Goal: Navigation & Orientation: Find specific page/section

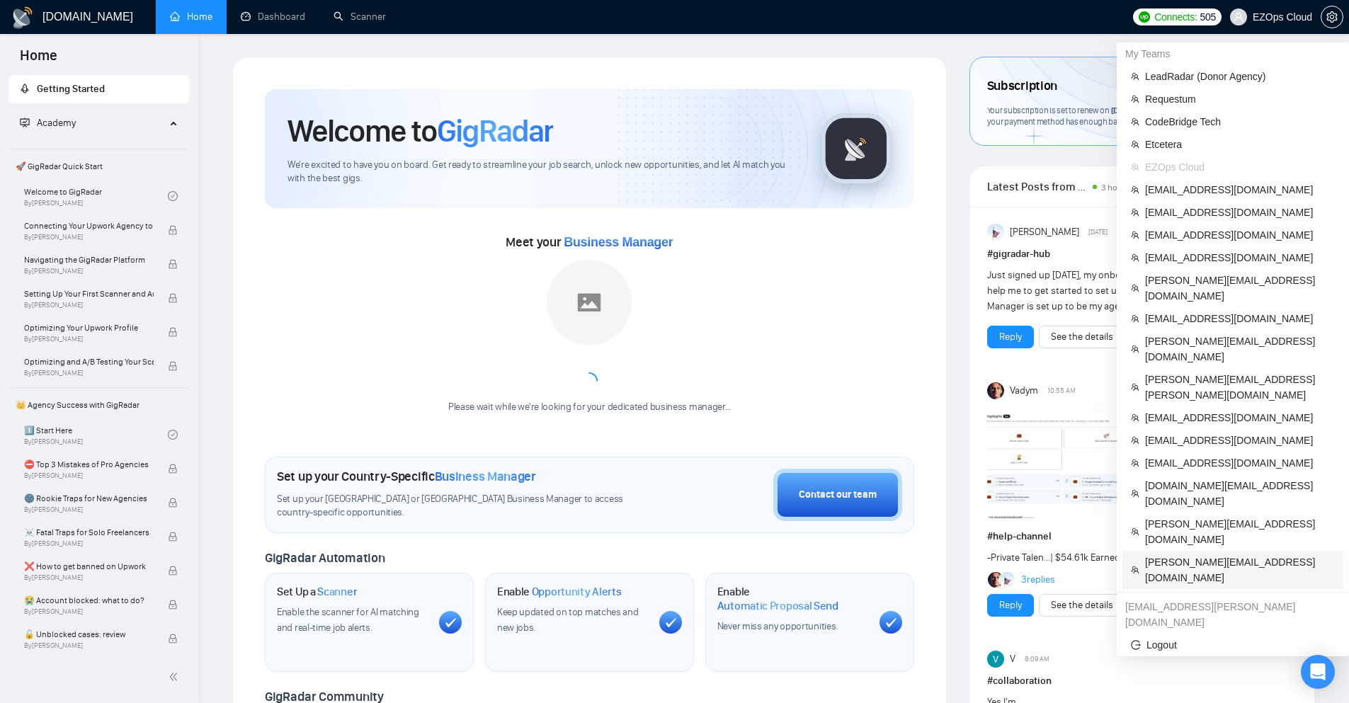
click at [1180, 554] on span "[PERSON_NAME][EMAIL_ADDRESS][DOMAIN_NAME]" at bounding box center [1240, 569] width 190 height 31
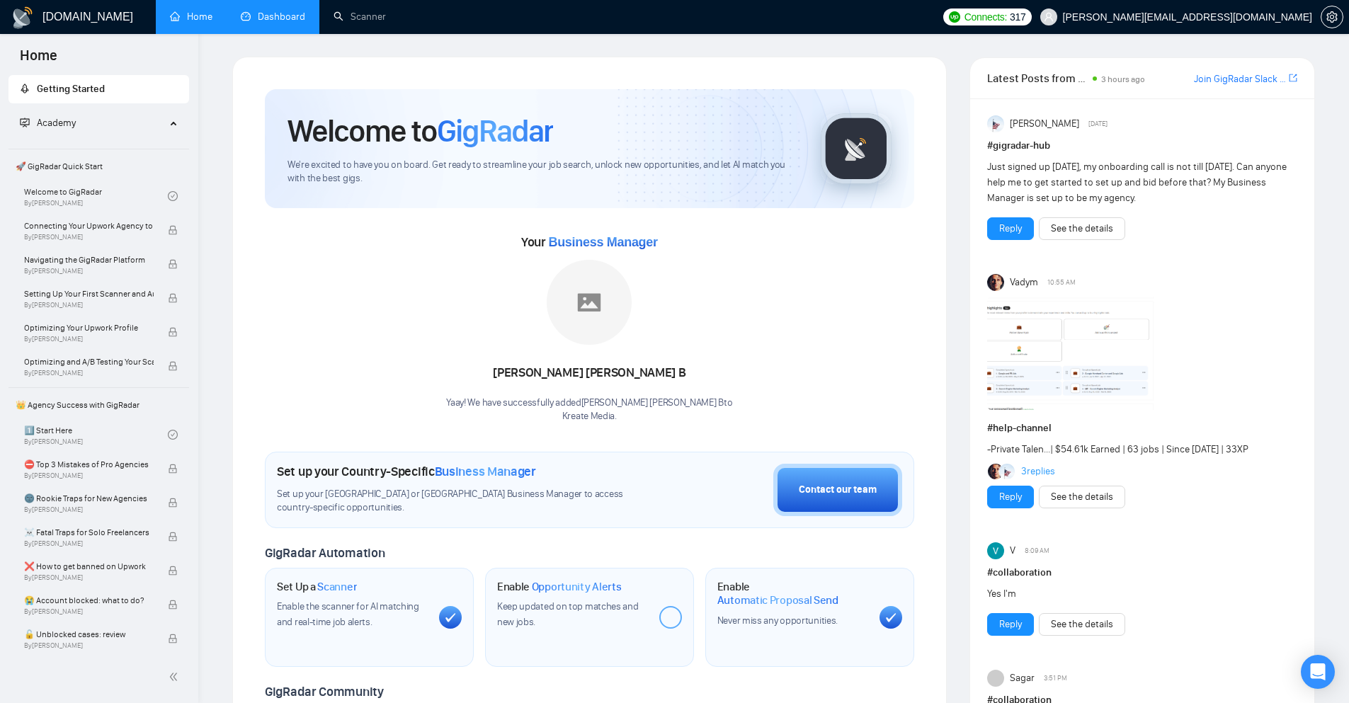
click at [259, 11] on link "Dashboard" at bounding box center [273, 17] width 64 height 12
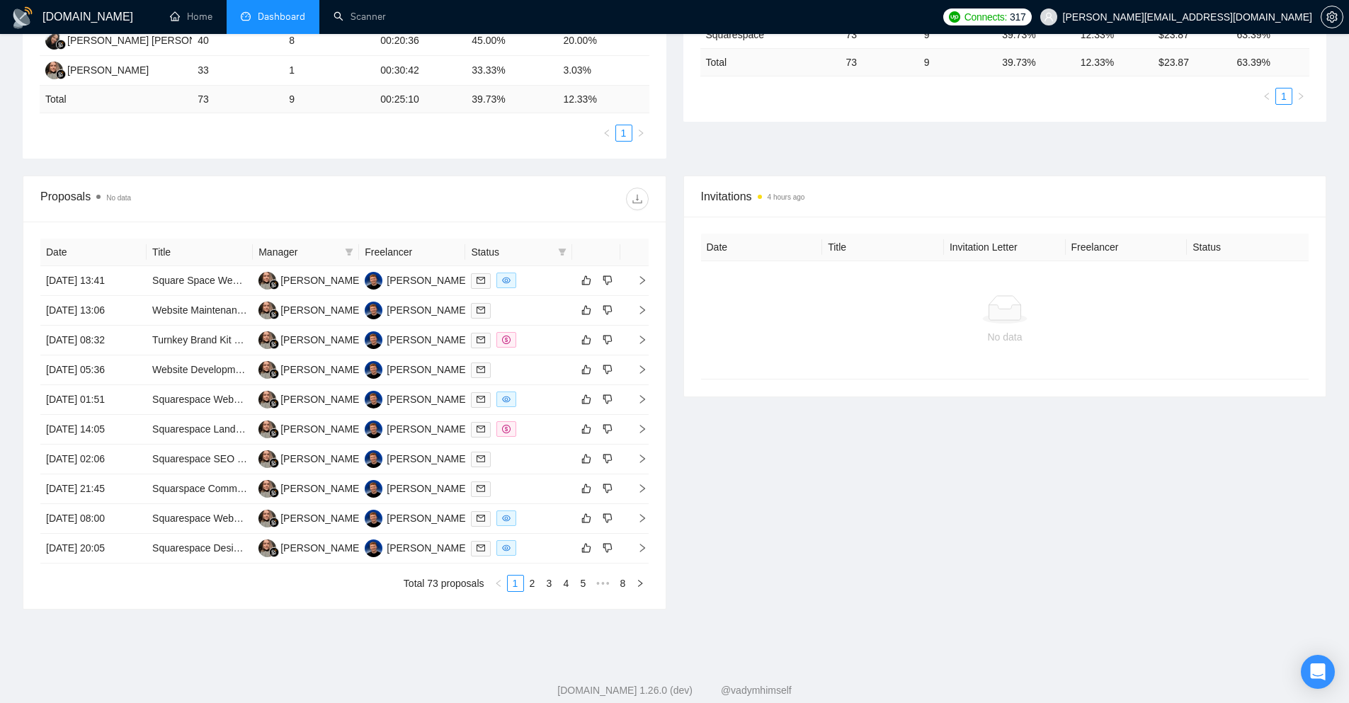
scroll to position [346, 0]
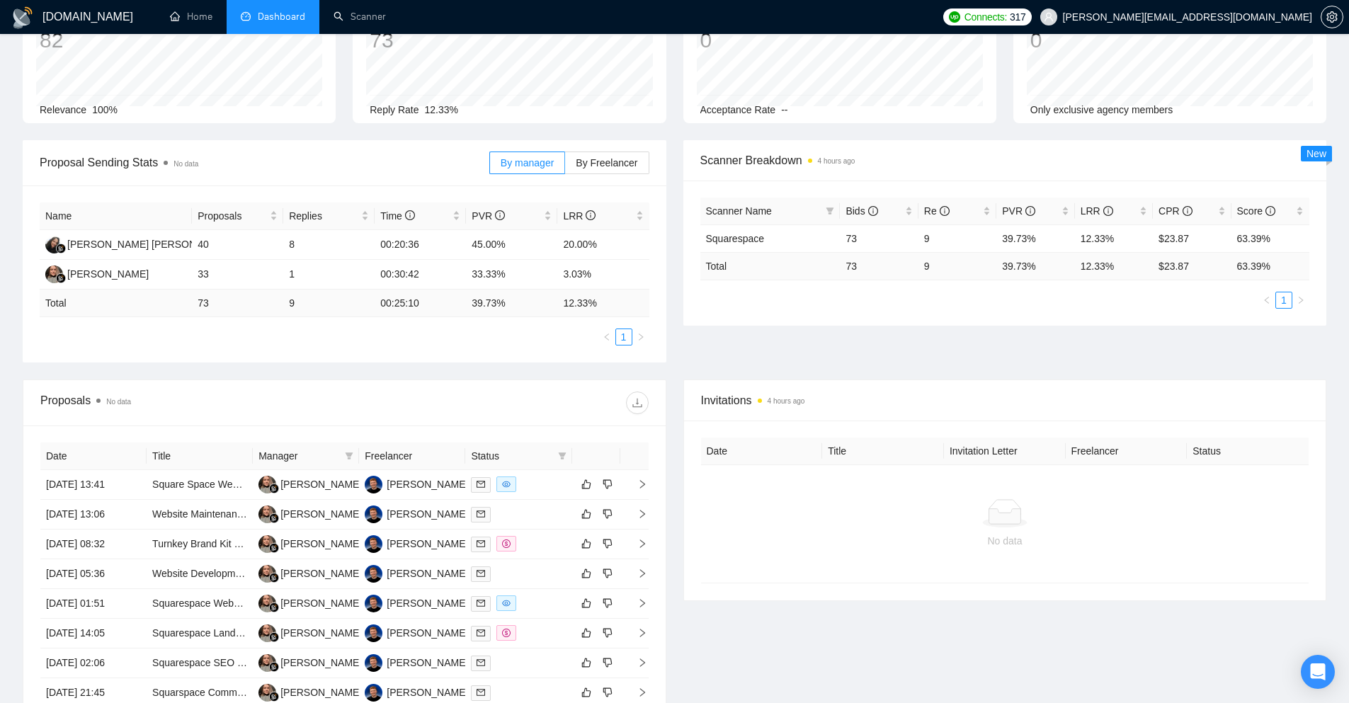
scroll to position [346, 0]
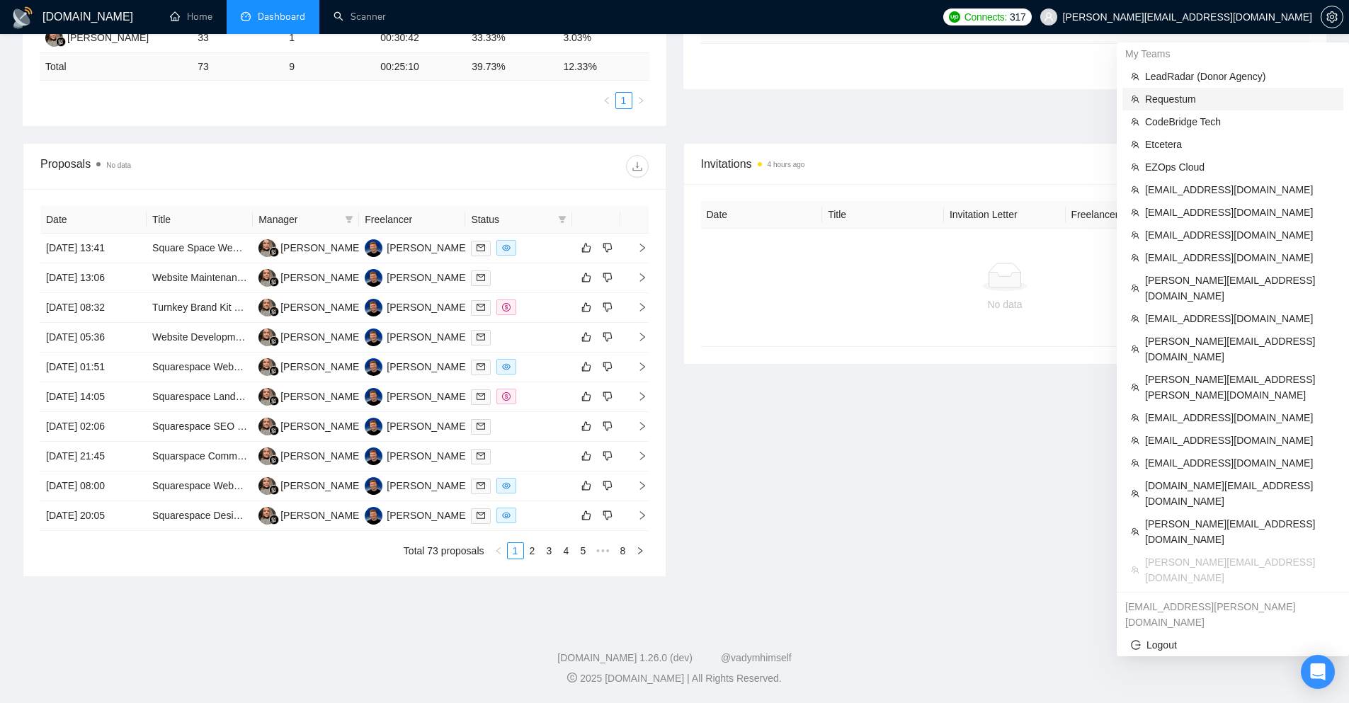
drag, startPoint x: 1187, startPoint y: 101, endPoint x: 1030, endPoint y: 586, distance: 510.6
click at [1009, 601] on div "GigRadar.io Home Dashboard Scanner Connects: 317 ellis@es-webdedign.com Team Da…" at bounding box center [674, 178] width 1349 height 1049
click at [1207, 103] on span "Requestum" at bounding box center [1240, 99] width 190 height 16
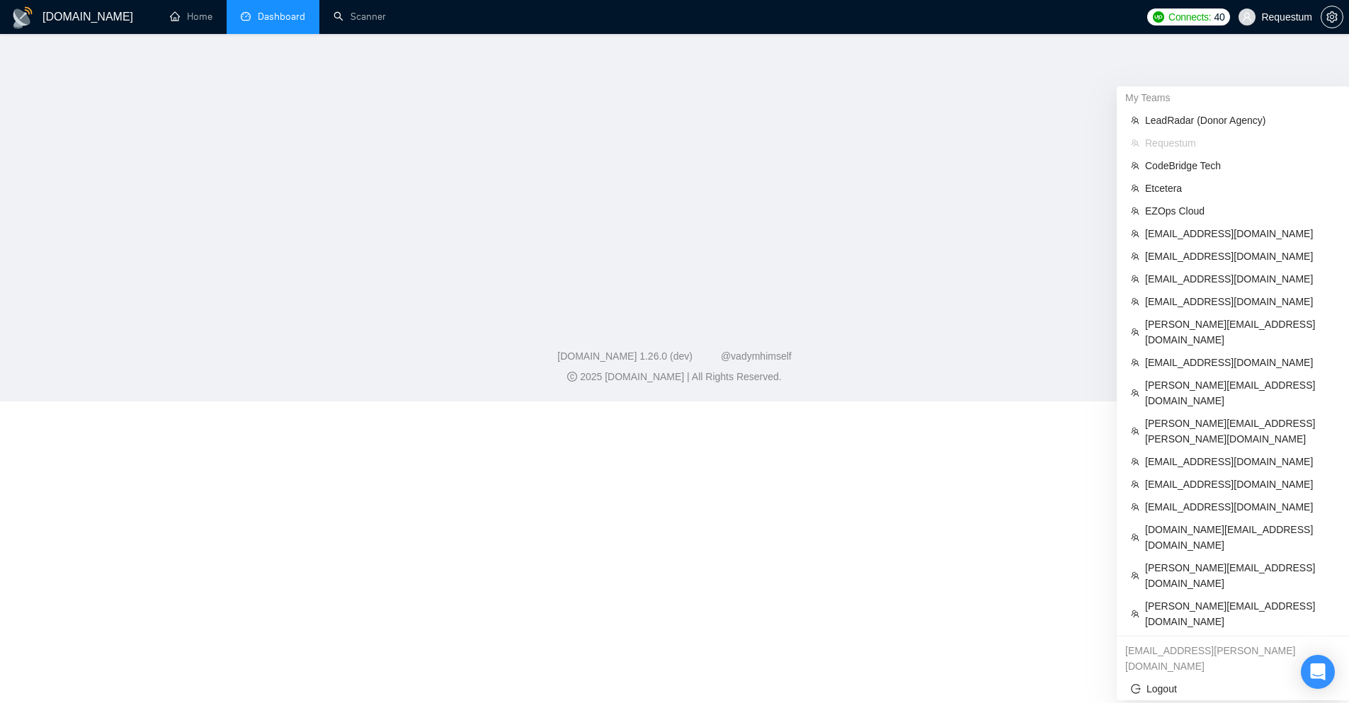
scroll to position [193, 0]
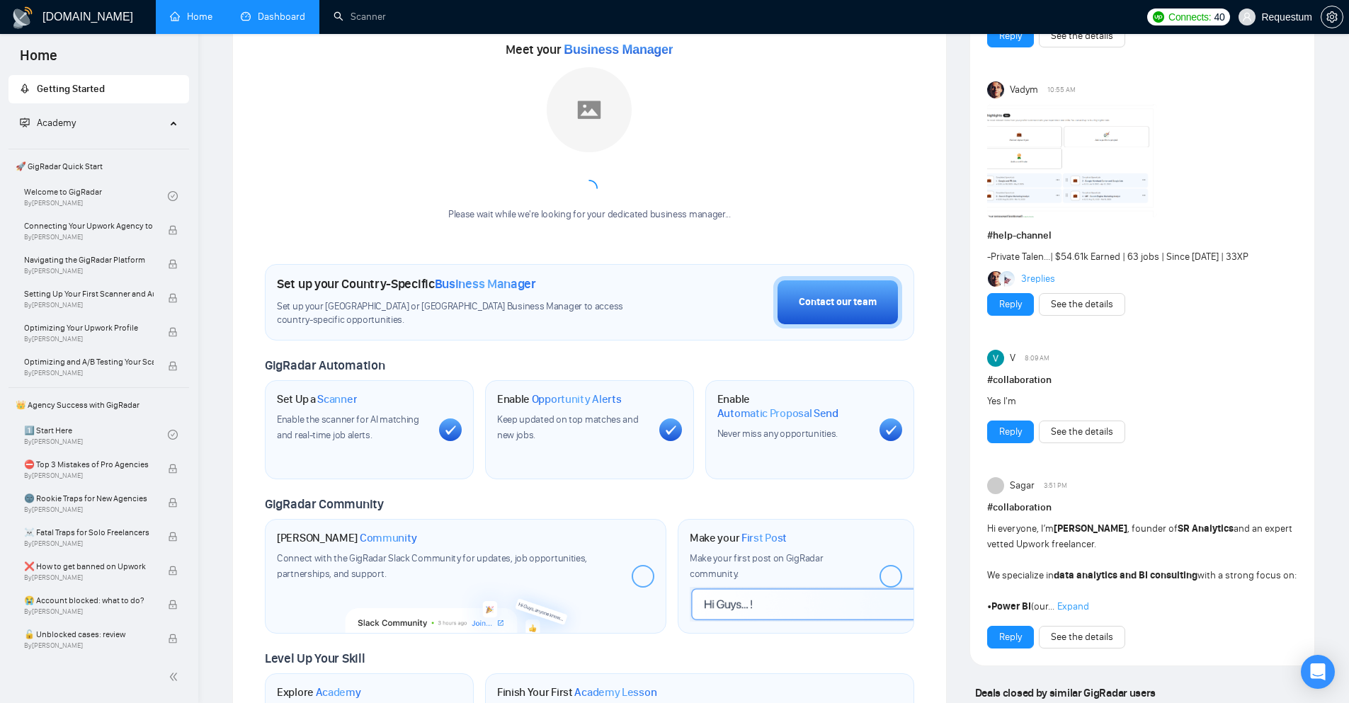
click at [278, 18] on link "Dashboard" at bounding box center [273, 17] width 64 height 12
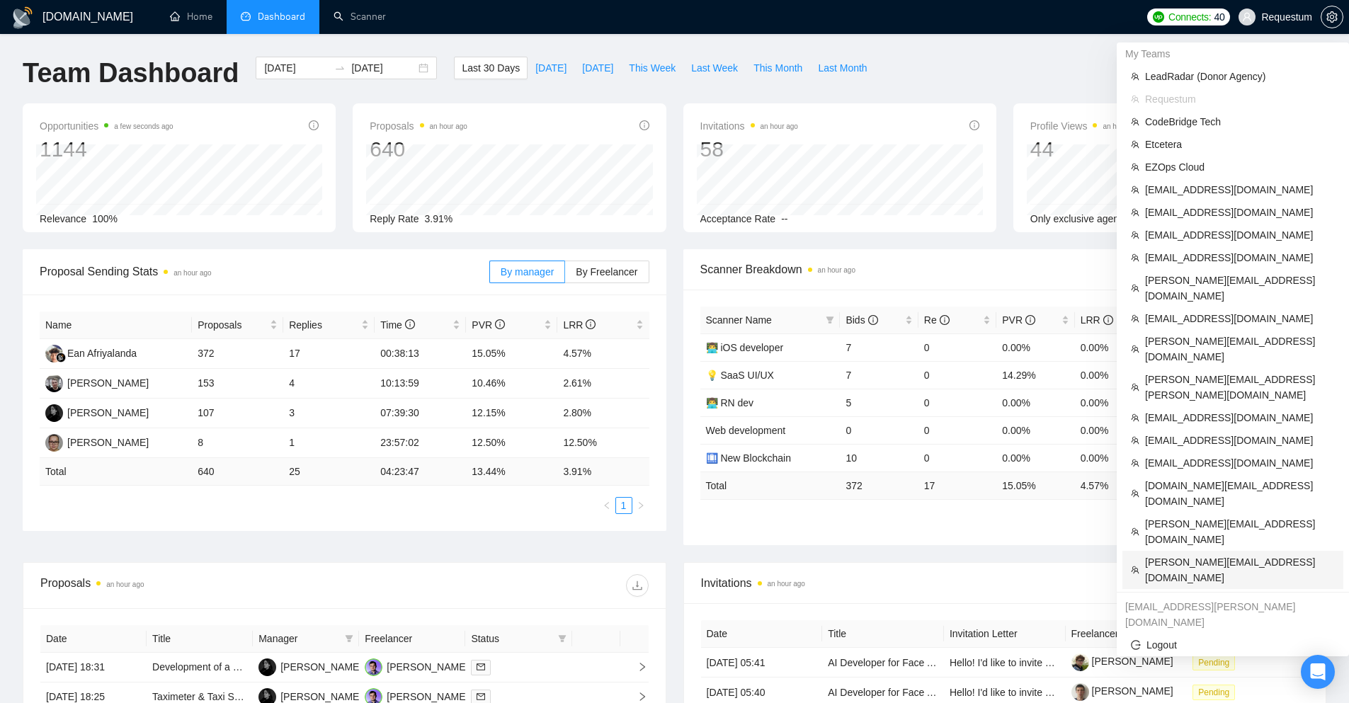
click at [1212, 554] on span "[PERSON_NAME][EMAIL_ADDRESS][DOMAIN_NAME]" at bounding box center [1240, 569] width 190 height 31
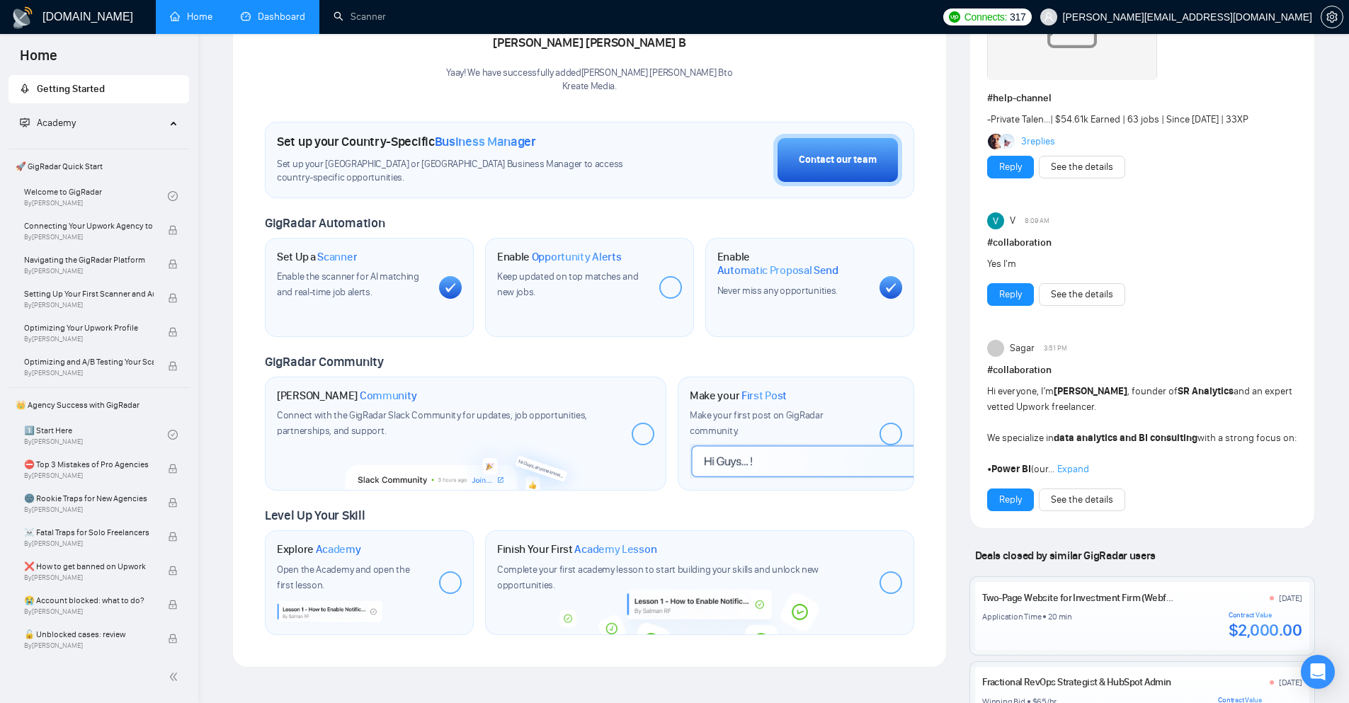
scroll to position [354, 0]
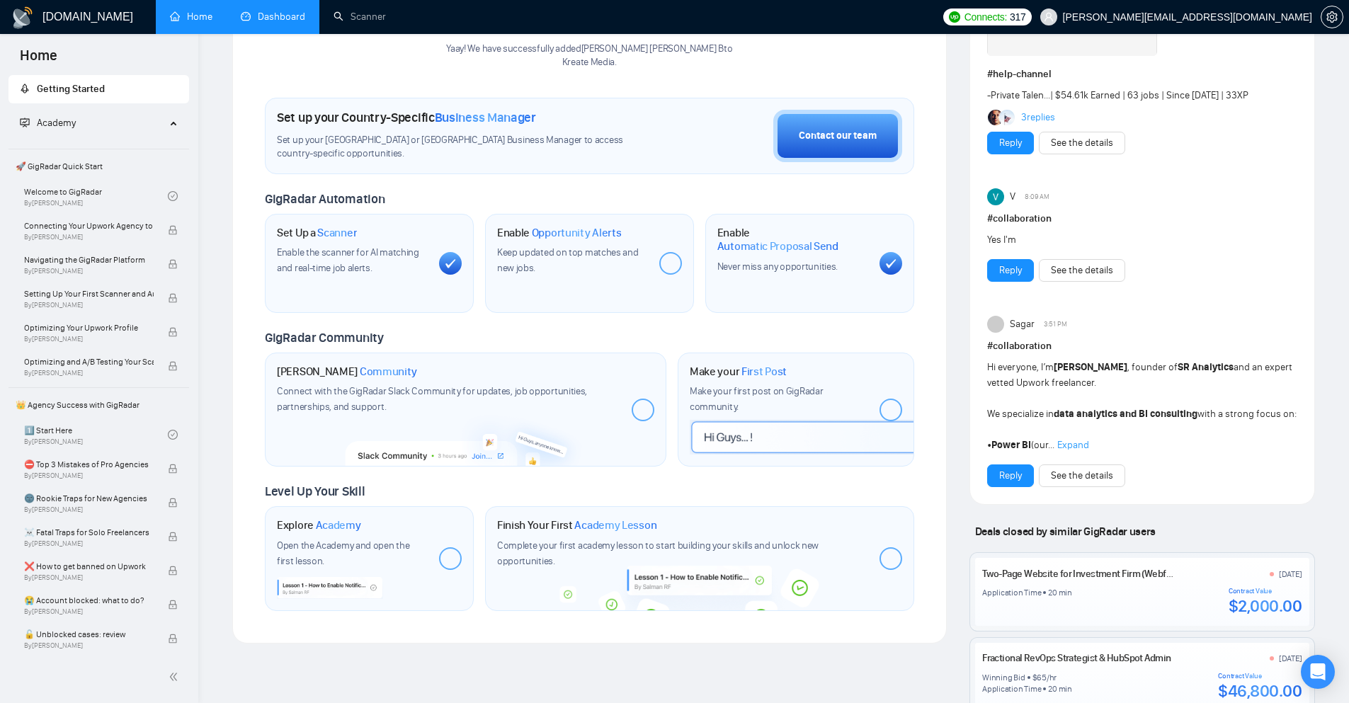
click at [249, 11] on link "Dashboard" at bounding box center [273, 17] width 64 height 12
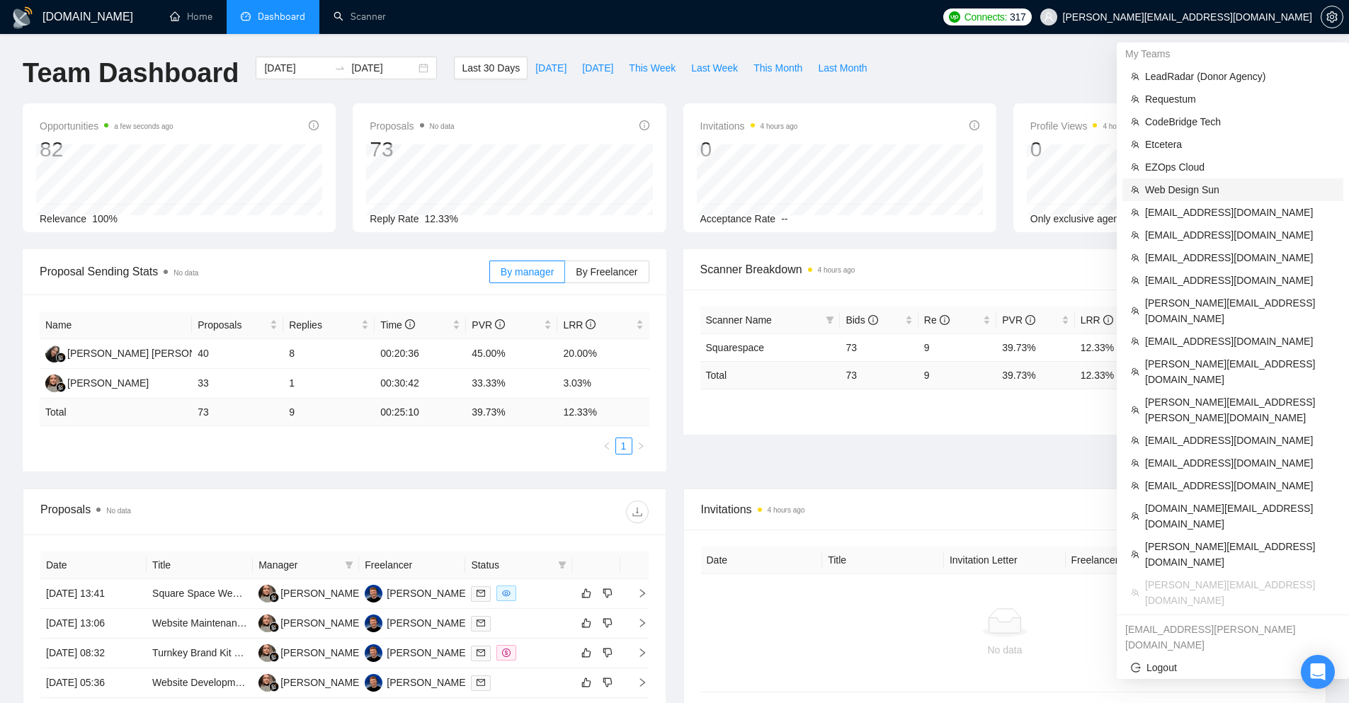
click at [1209, 192] on span "Web Design Sun" at bounding box center [1240, 190] width 190 height 16
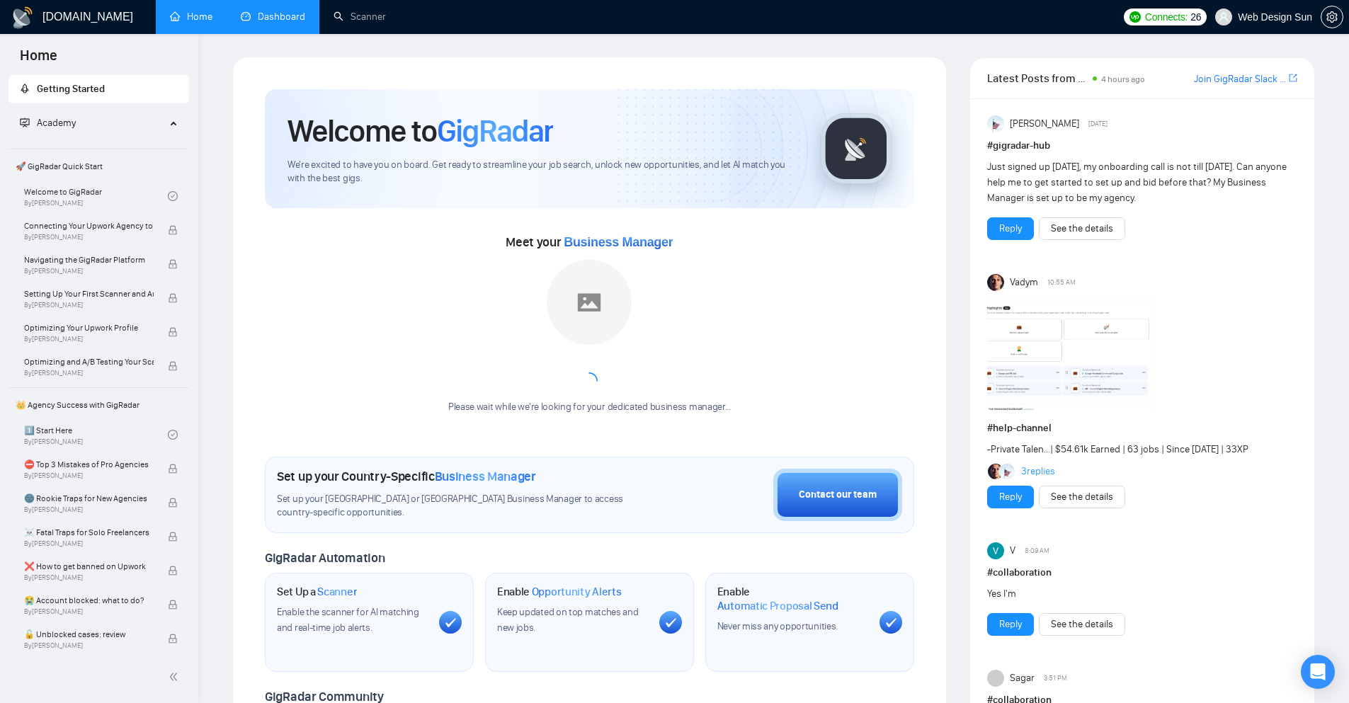
click at [284, 23] on link "Dashboard" at bounding box center [273, 17] width 64 height 12
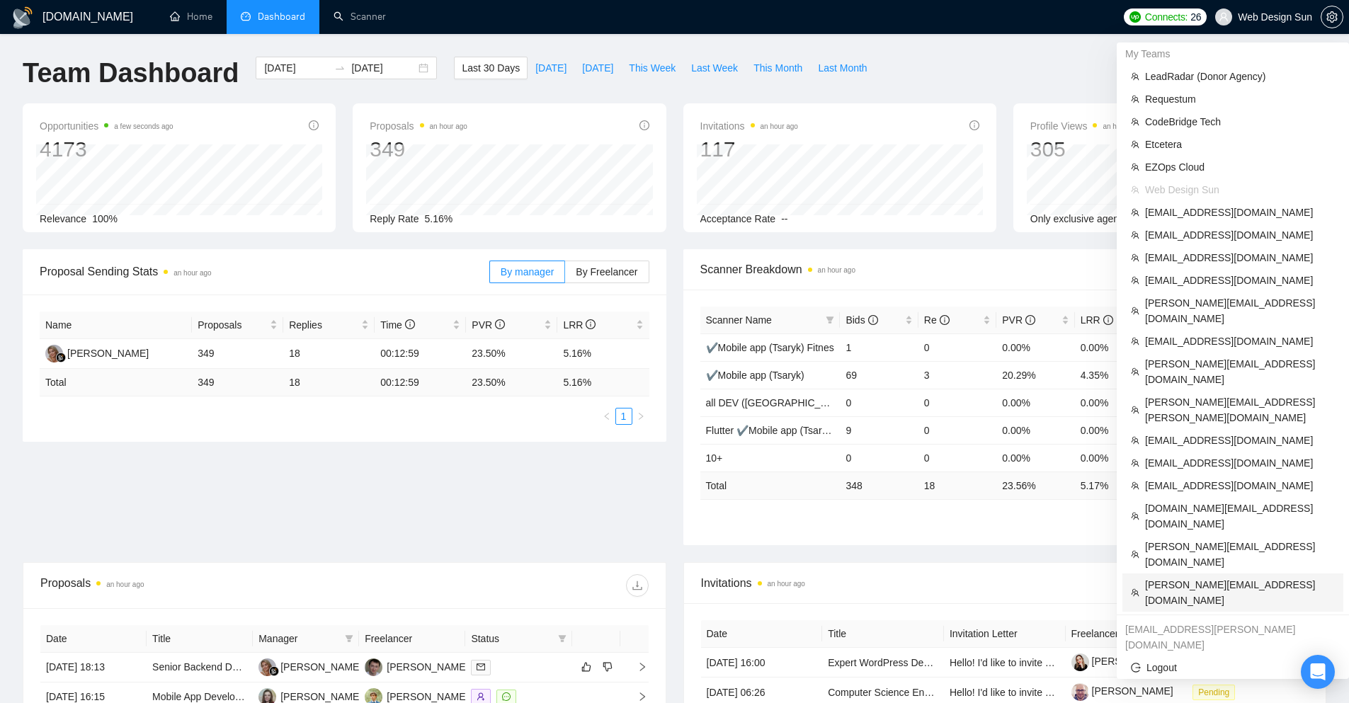
click at [1219, 577] on span "[PERSON_NAME][EMAIL_ADDRESS][DOMAIN_NAME]" at bounding box center [1240, 592] width 190 height 31
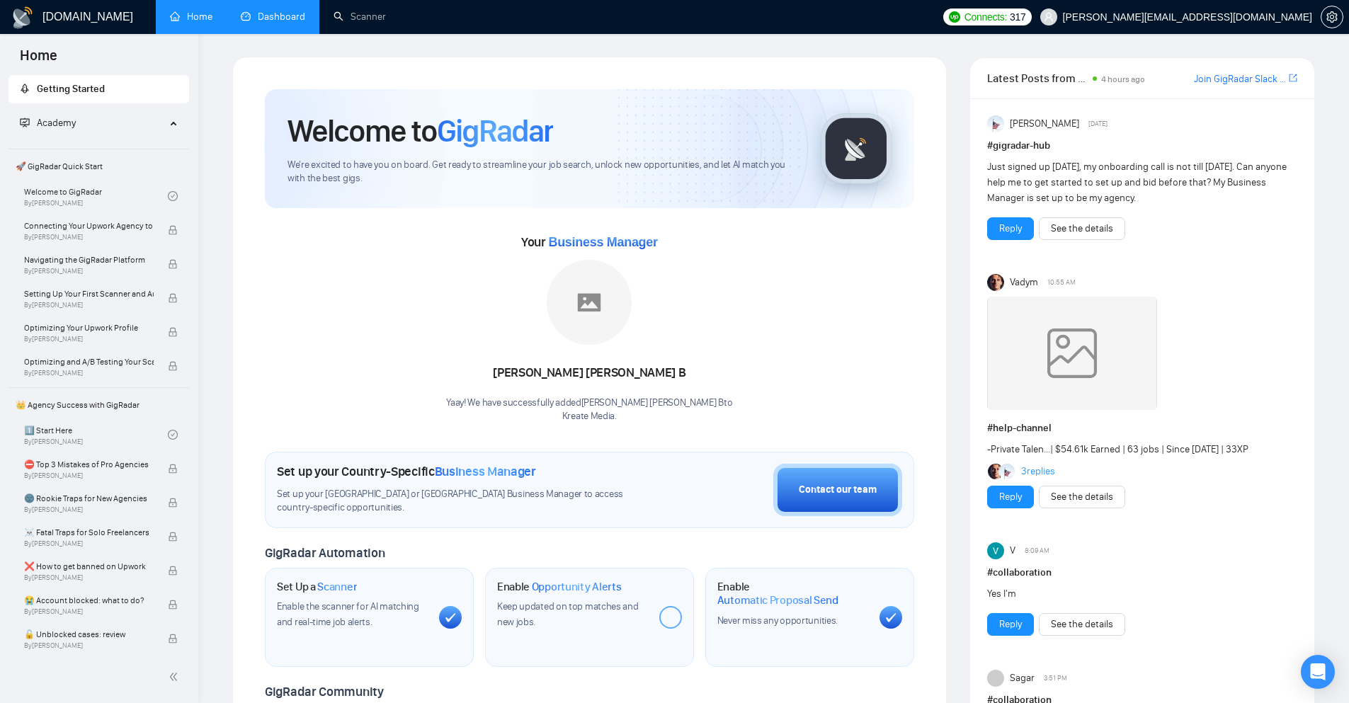
click at [259, 23] on link "Dashboard" at bounding box center [273, 17] width 64 height 12
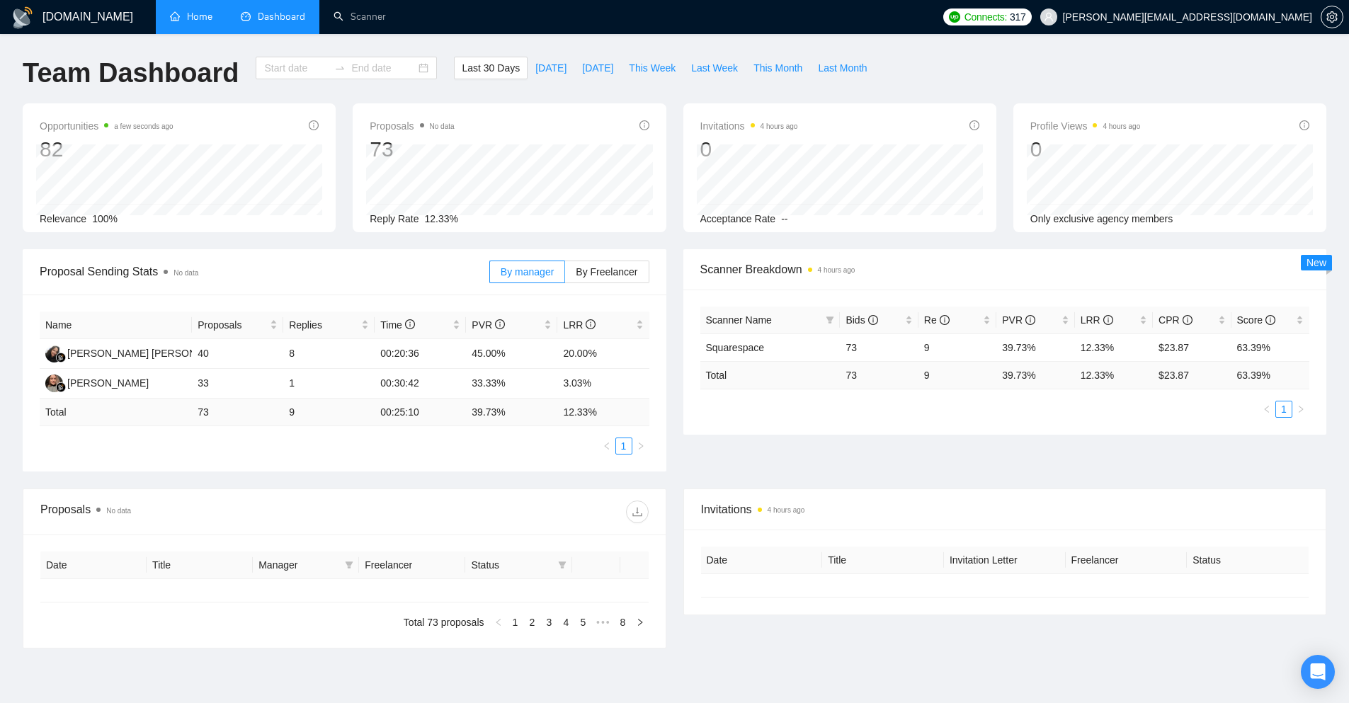
type input "[DATE]"
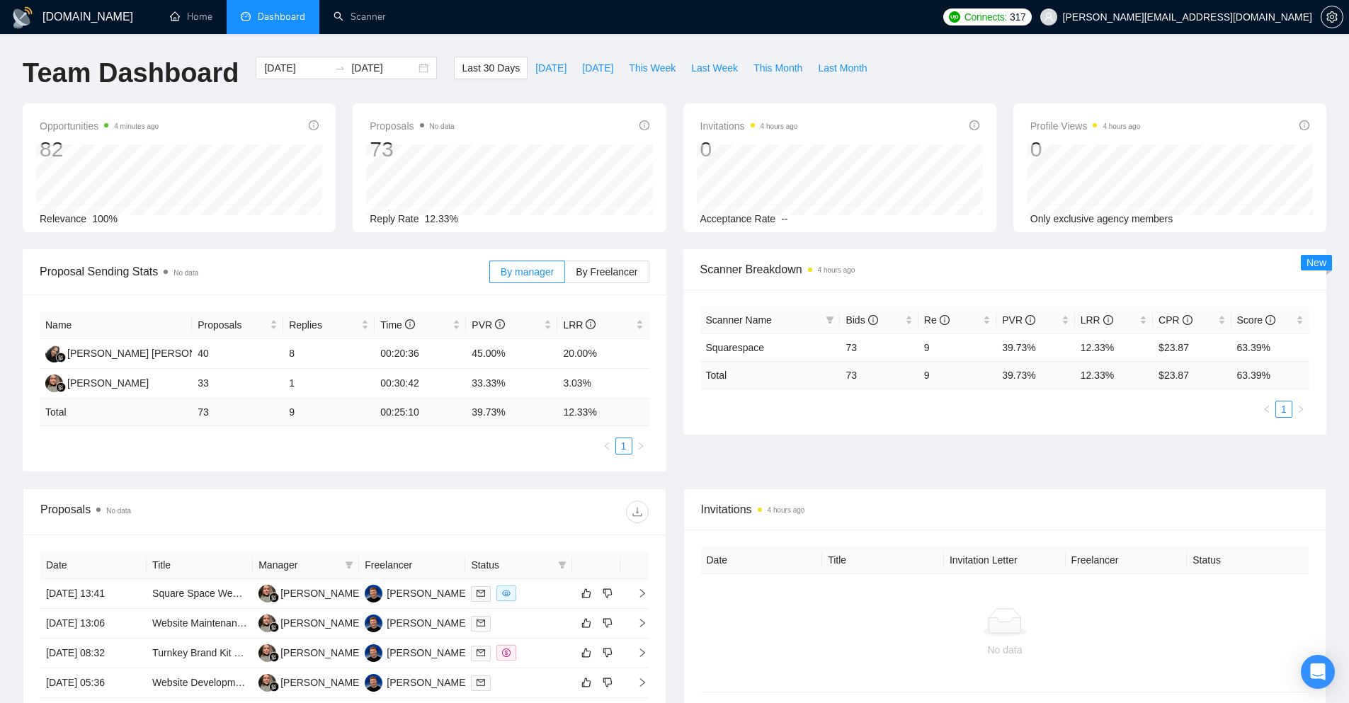
click at [1038, 455] on div "Proposal Sending Stats No data By manager By Freelancer Name Proposals Replies …" at bounding box center [674, 368] width 1321 height 239
